Goal: Transaction & Acquisition: Purchase product/service

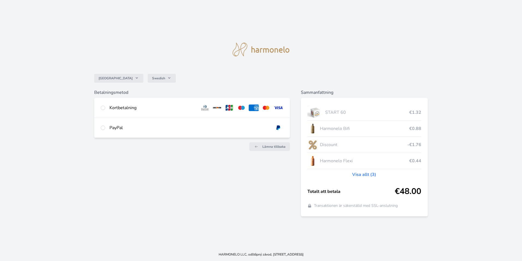
click at [110, 108] on div "Kortbetalning" at bounding box center [153, 107] width 86 height 7
radio input "true"
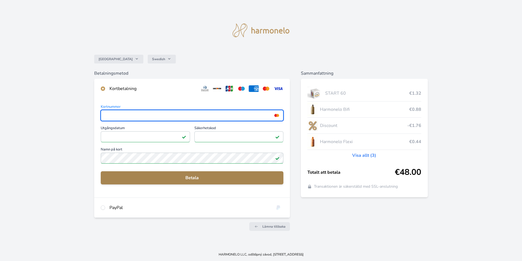
click at [191, 178] on span "Betala" at bounding box center [192, 177] width 174 height 7
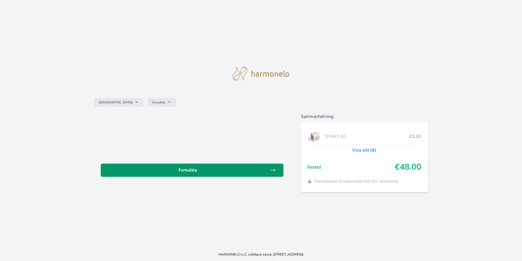
click at [179, 166] on link "Fortsätta" at bounding box center [192, 169] width 183 height 13
